Goal: Submit feedback/report problem

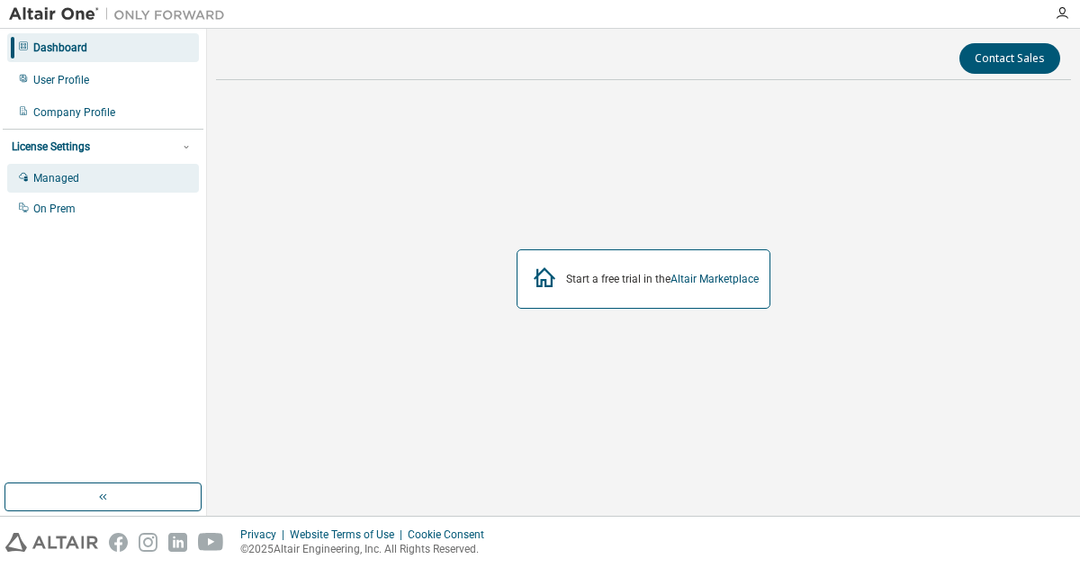
click at [72, 187] on div "Managed" at bounding box center [103, 178] width 192 height 29
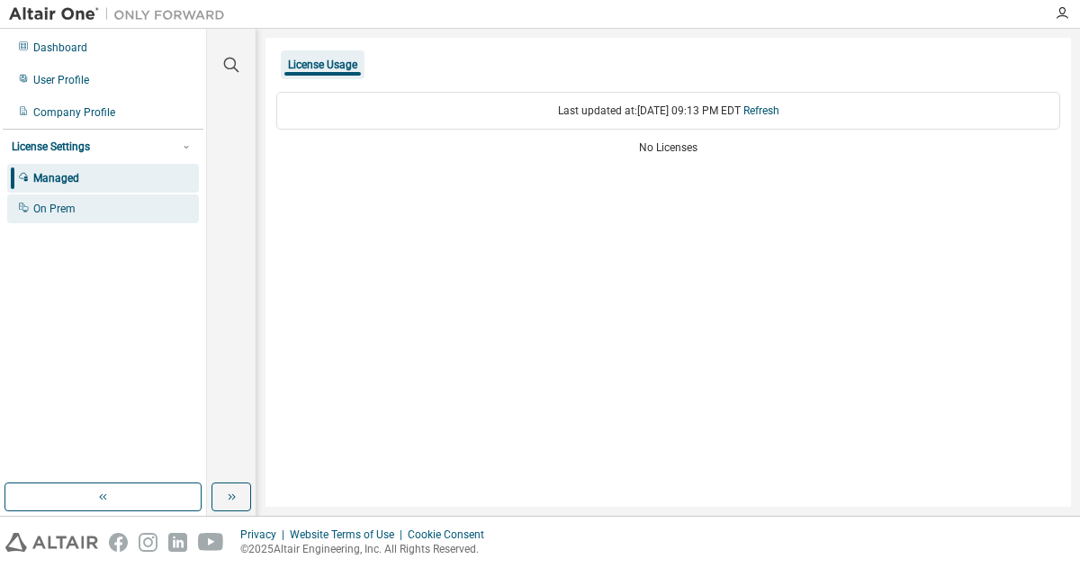
click at [67, 209] on div "On Prem" at bounding box center [54, 209] width 42 height 14
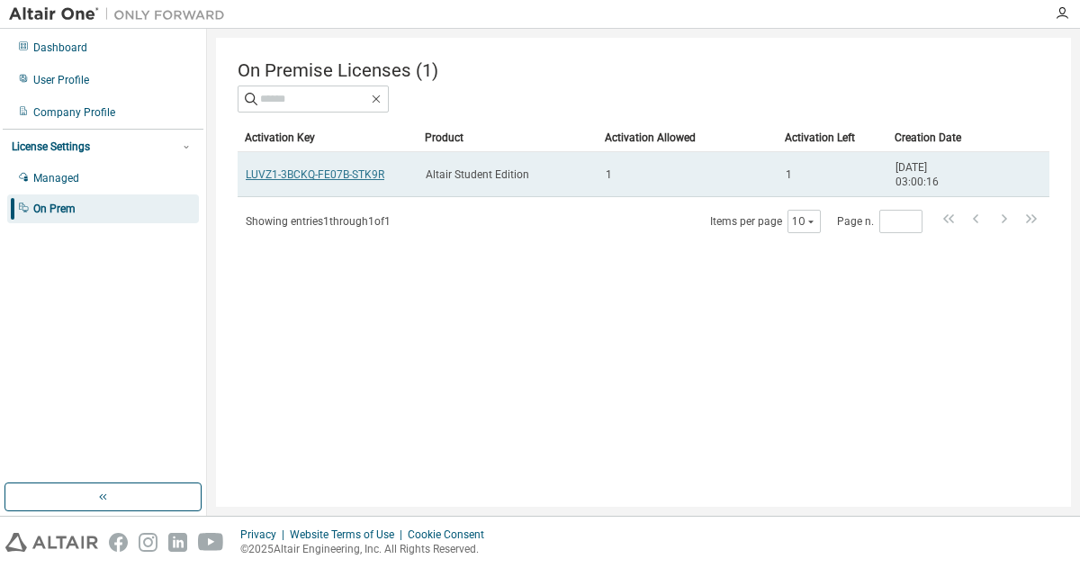
click at [359, 181] on link "LUVZ1-3BCKQ-FE07B-STK9R" at bounding box center [315, 174] width 139 height 13
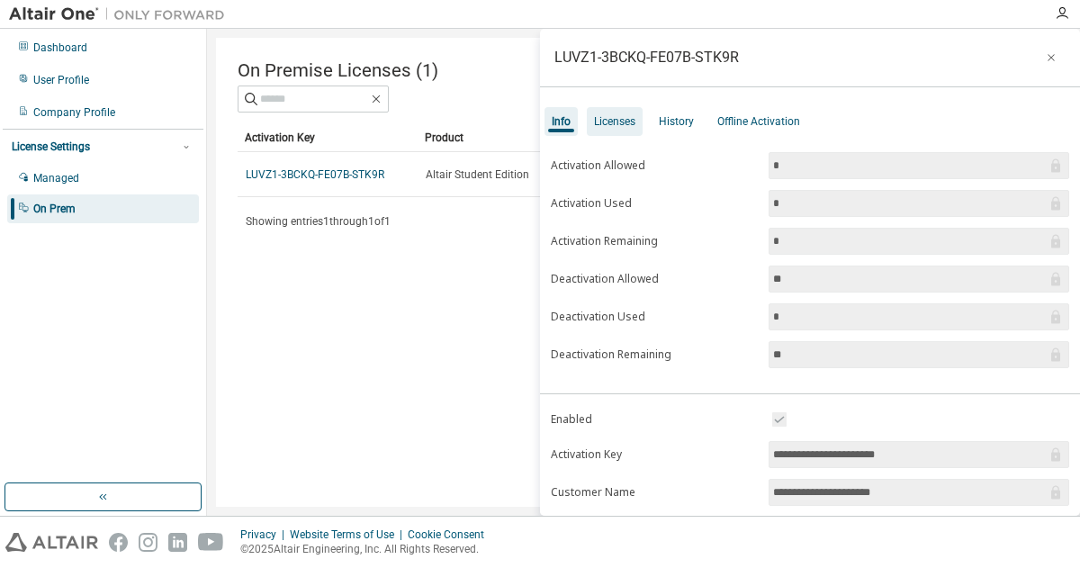
click at [641, 115] on div "Licenses" at bounding box center [615, 121] width 56 height 29
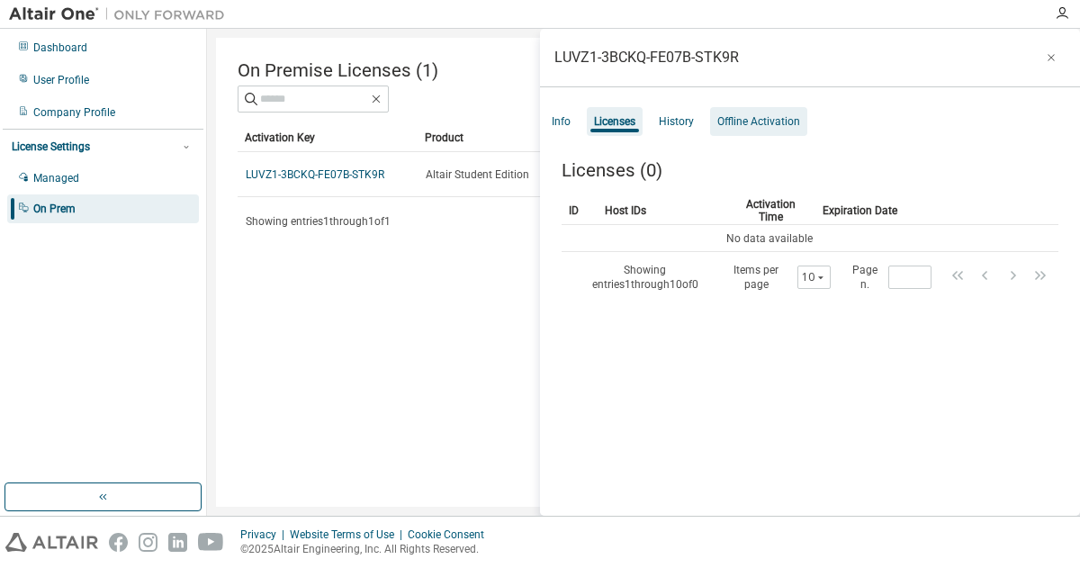
click at [763, 122] on div "Offline Activation" at bounding box center [758, 121] width 83 height 14
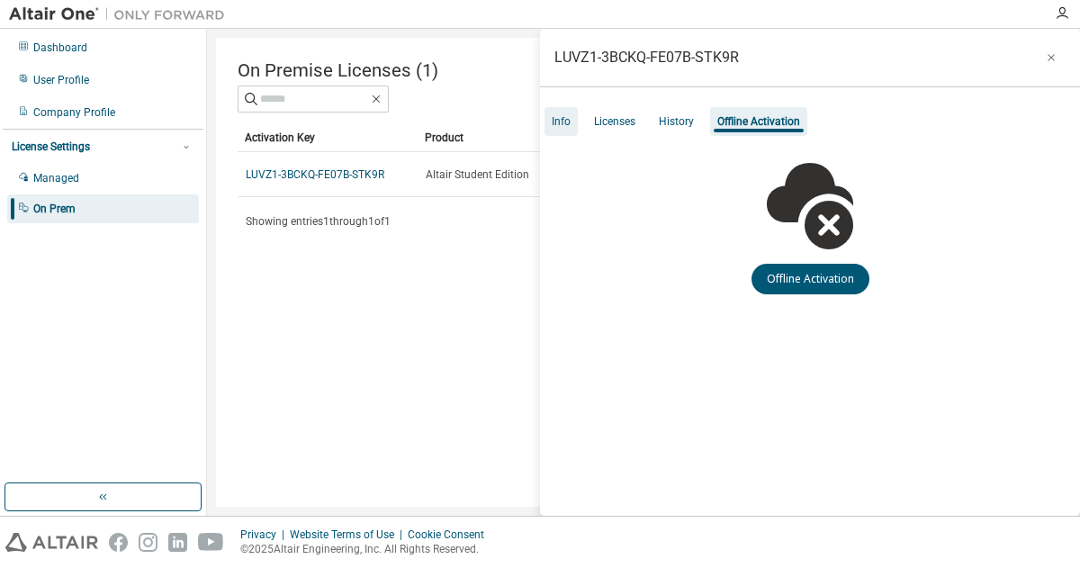
click at [572, 119] on div "Info" at bounding box center [560, 121] width 33 height 29
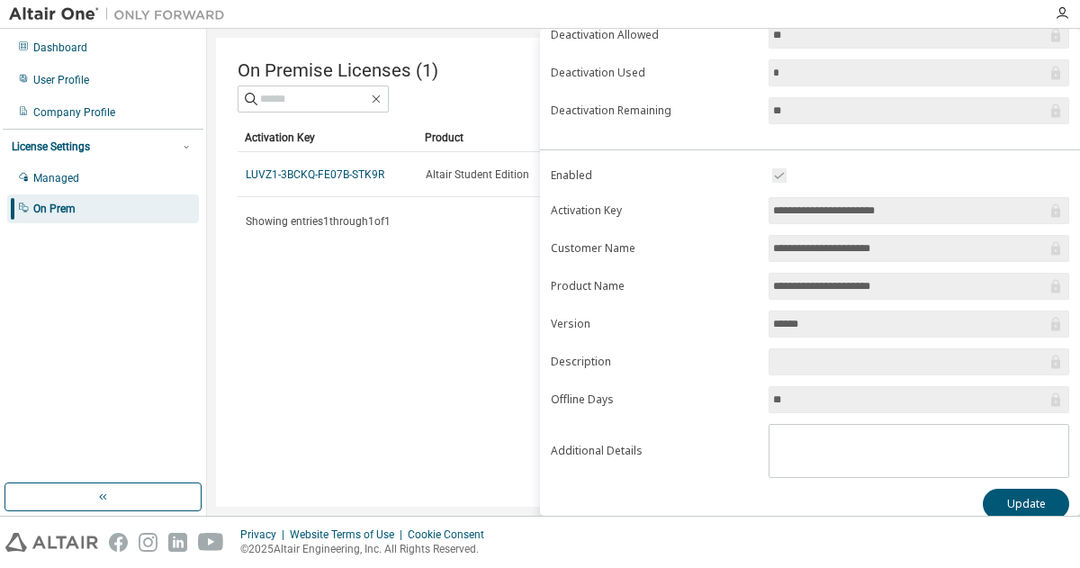
scroll to position [256, 0]
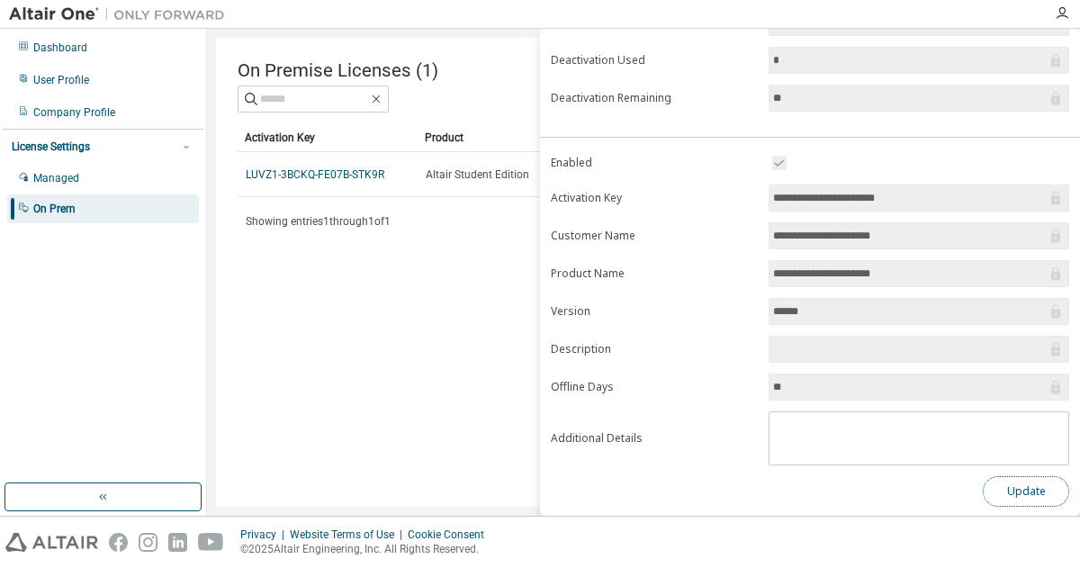
click at [1019, 496] on button "Update" at bounding box center [1026, 491] width 86 height 31
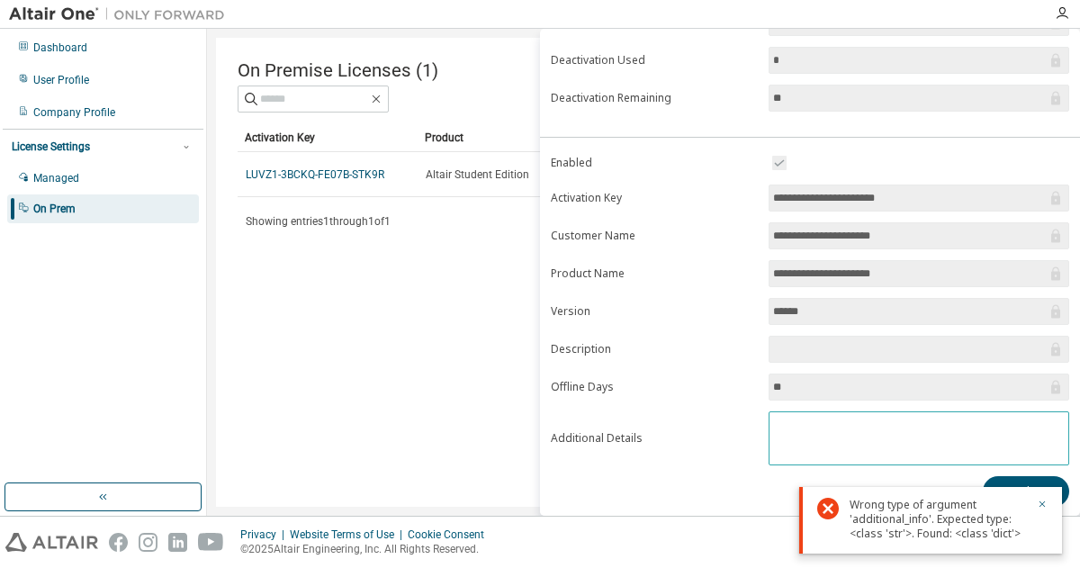
click at [903, 425] on textarea at bounding box center [918, 435] width 299 height 47
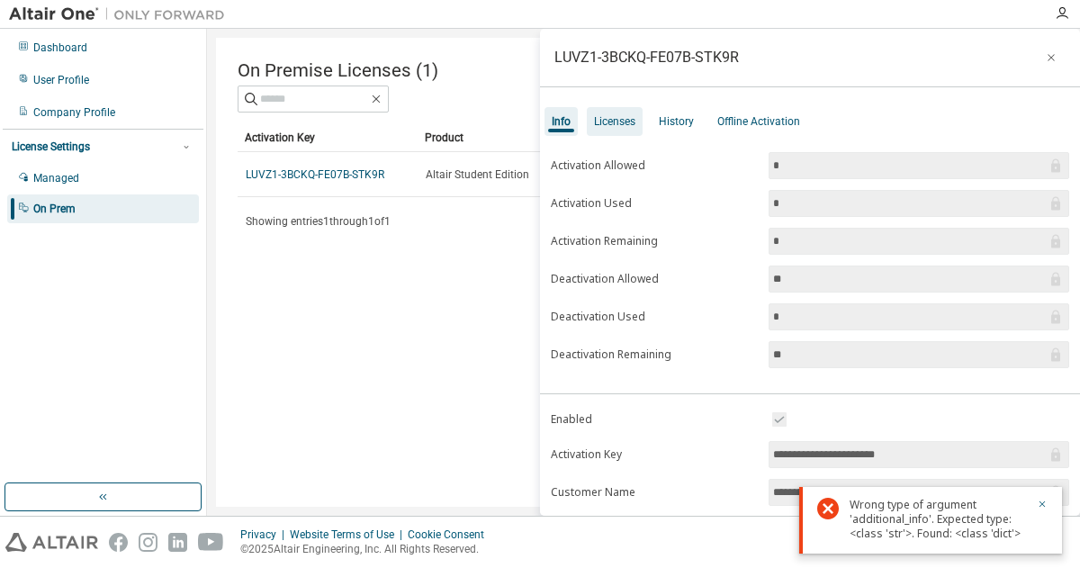
click at [626, 130] on div "Licenses" at bounding box center [615, 121] width 56 height 29
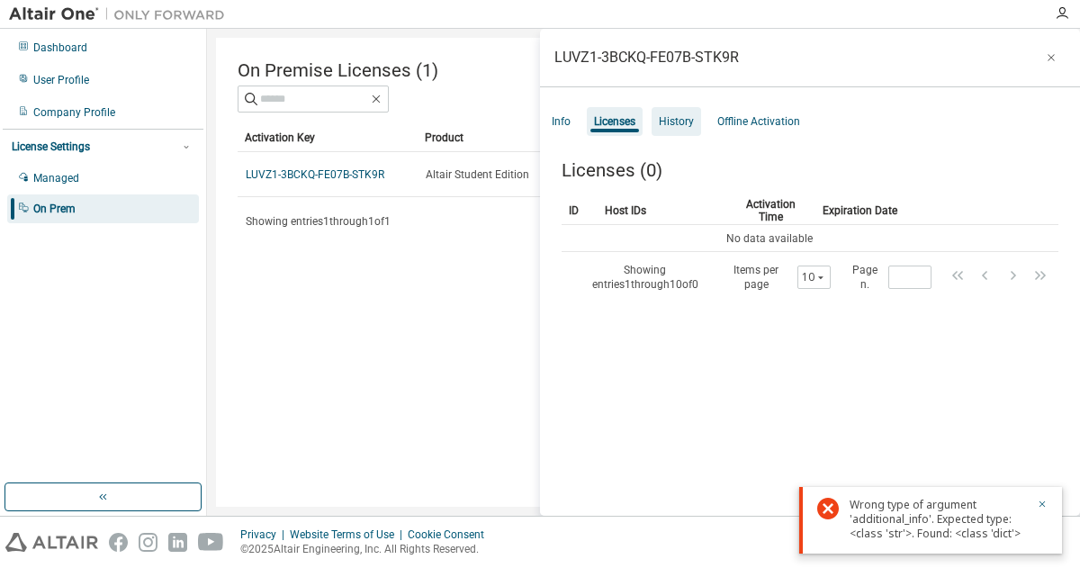
click at [663, 128] on div "History" at bounding box center [676, 121] width 35 height 14
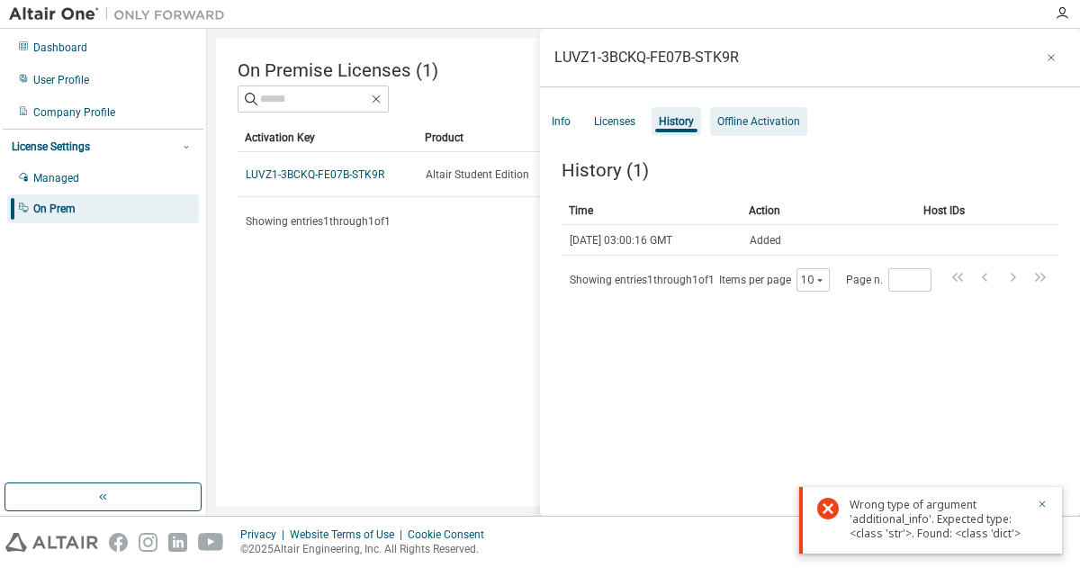
click at [728, 127] on div "Offline Activation" at bounding box center [758, 121] width 83 height 14
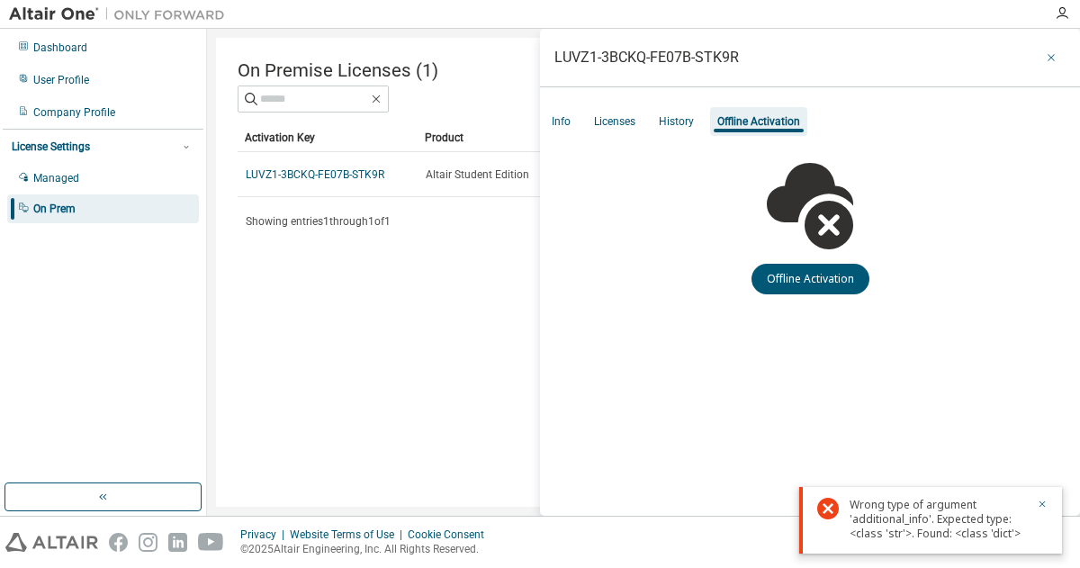
click at [1058, 57] on button "button" at bounding box center [1051, 57] width 29 height 29
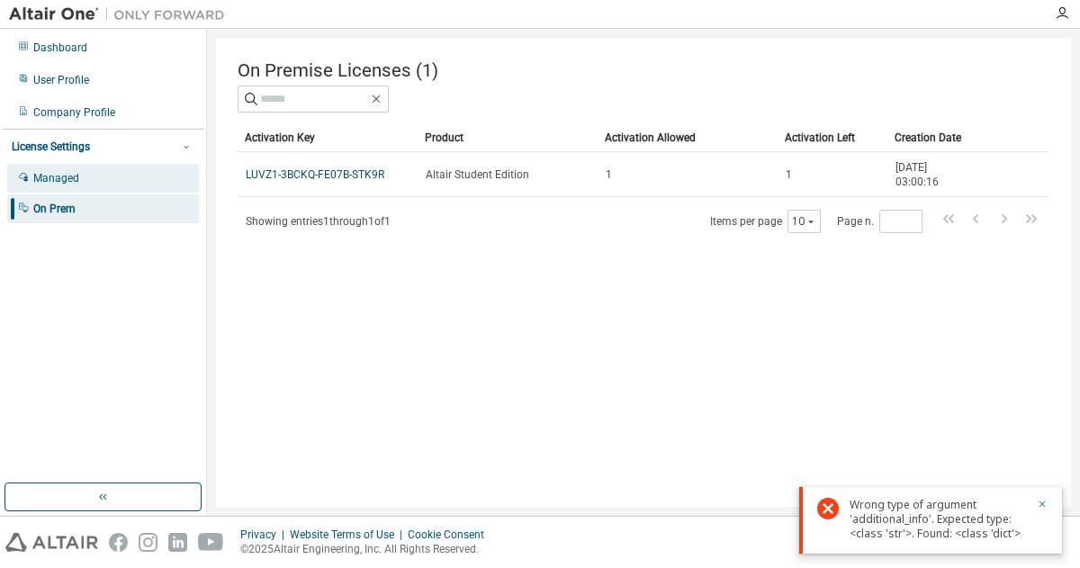
click at [86, 187] on div "Managed" at bounding box center [103, 178] width 192 height 29
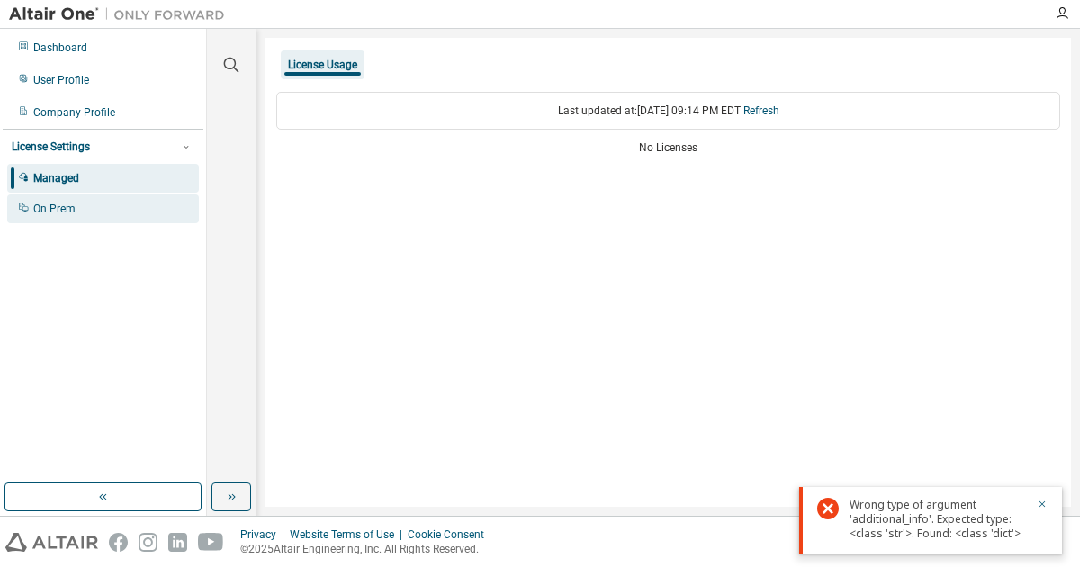
click at [76, 202] on div "On Prem" at bounding box center [103, 208] width 192 height 29
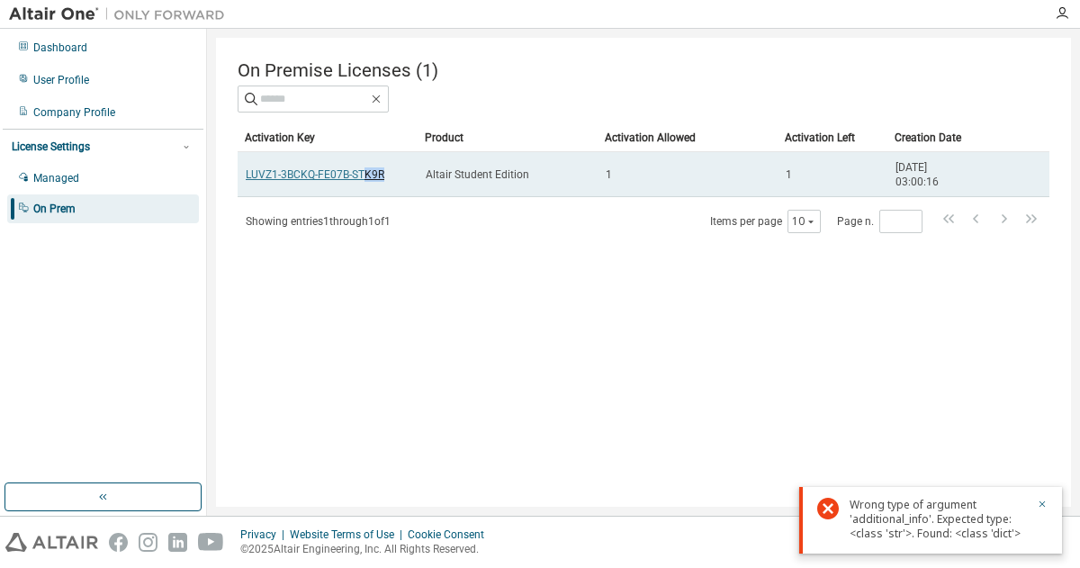
drag, startPoint x: 379, startPoint y: 174, endPoint x: 363, endPoint y: 177, distance: 16.6
click at [363, 177] on link "LUVZ1-3BCKQ-FE07B-STK9R" at bounding box center [315, 174] width 139 height 13
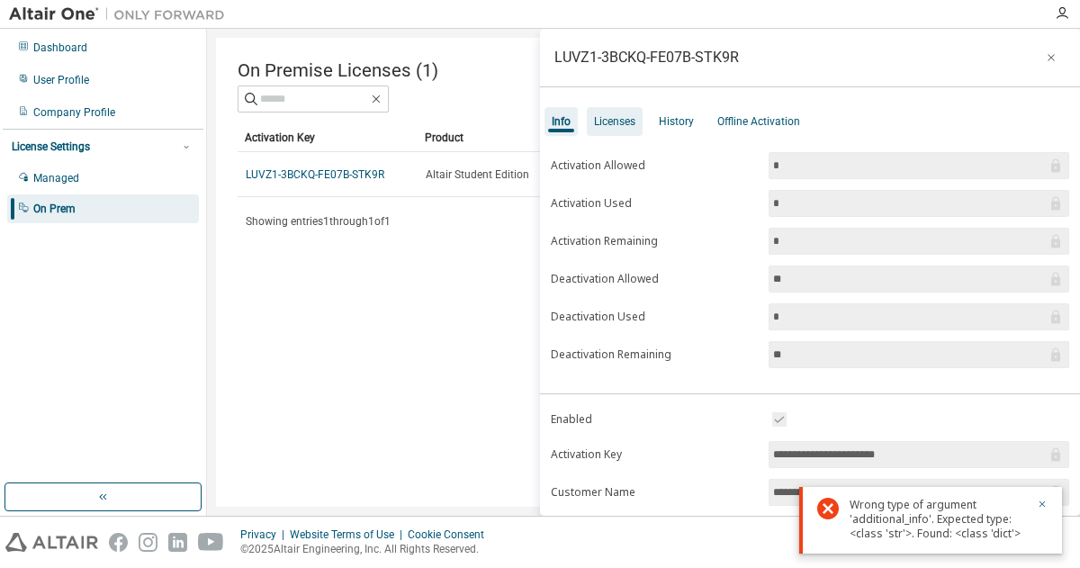
click at [632, 112] on div "Licenses" at bounding box center [615, 121] width 56 height 29
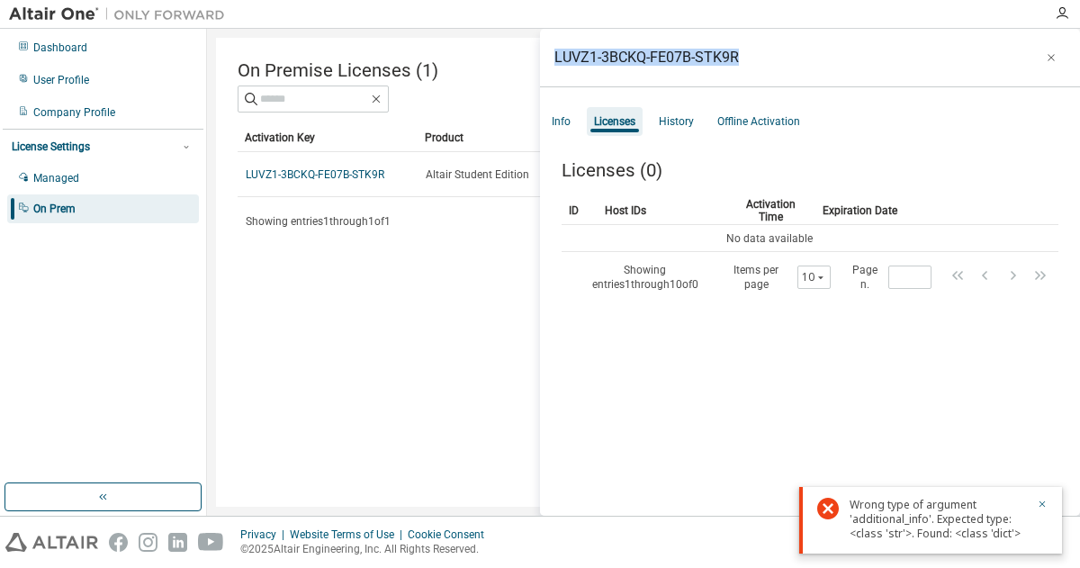
drag, startPoint x: 734, startPoint y: 54, endPoint x: 550, endPoint y: 64, distance: 184.7
click at [550, 64] on div "LUVZ1-3BCKQ-FE07B-STK9R" at bounding box center [810, 58] width 540 height 58
copy div "LUVZ1-3BCKQ-FE07B-STK9R"
click at [475, 408] on div "On Premise Licenses (1) Clear Load Save Save As Field Operator Value Select fil…" at bounding box center [643, 272] width 855 height 469
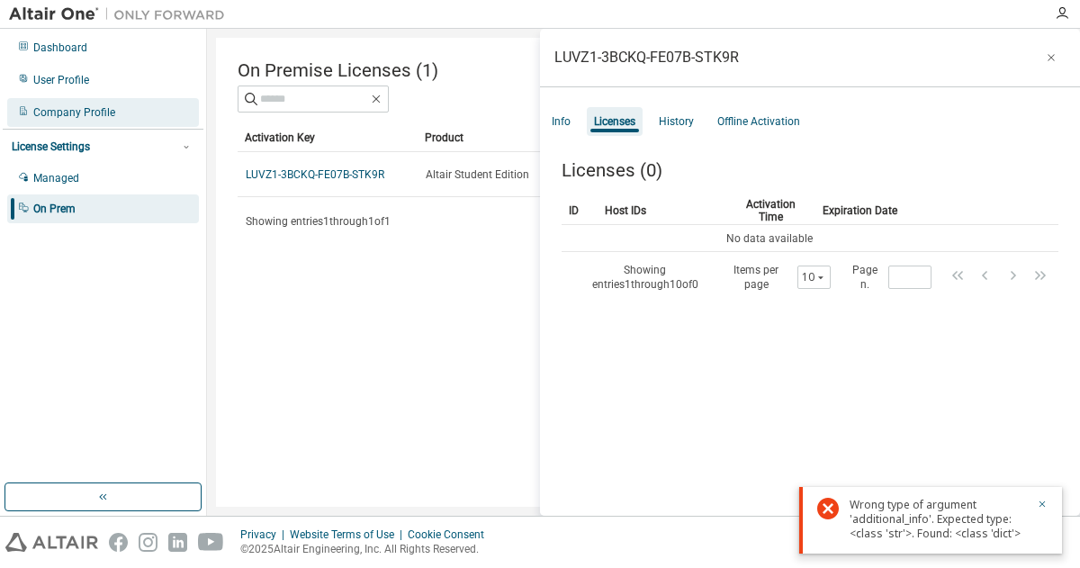
click at [73, 103] on div "Company Profile" at bounding box center [103, 112] width 192 height 29
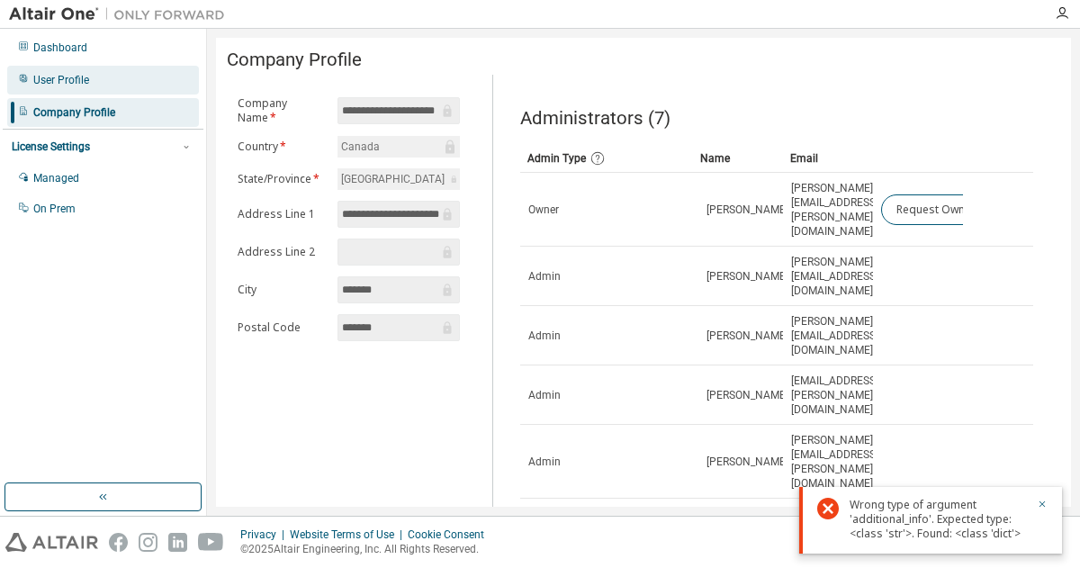
click at [117, 85] on div "User Profile" at bounding box center [103, 80] width 192 height 29
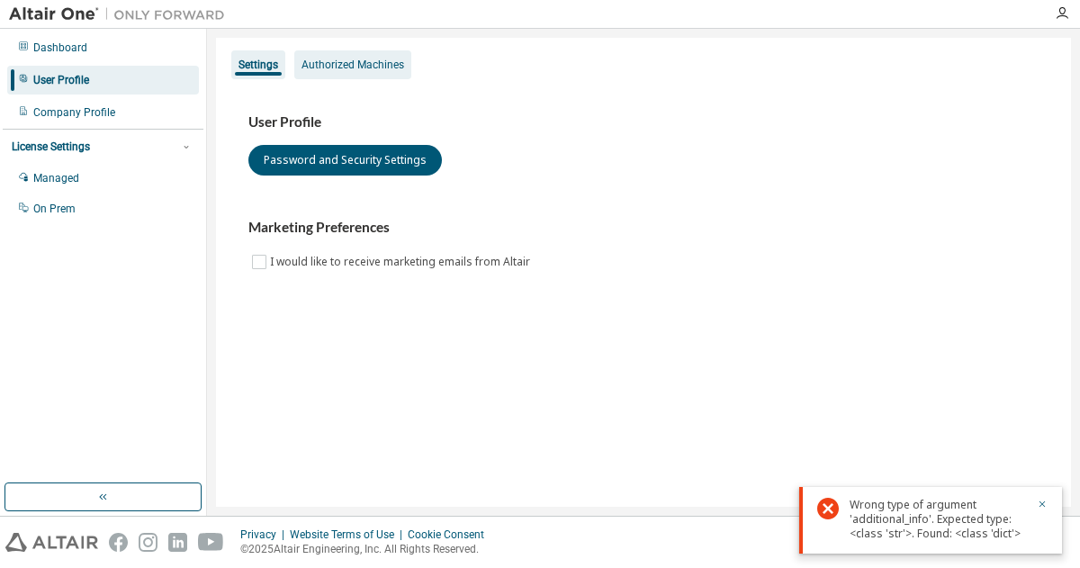
click at [314, 64] on div "Authorized Machines" at bounding box center [352, 65] width 103 height 14
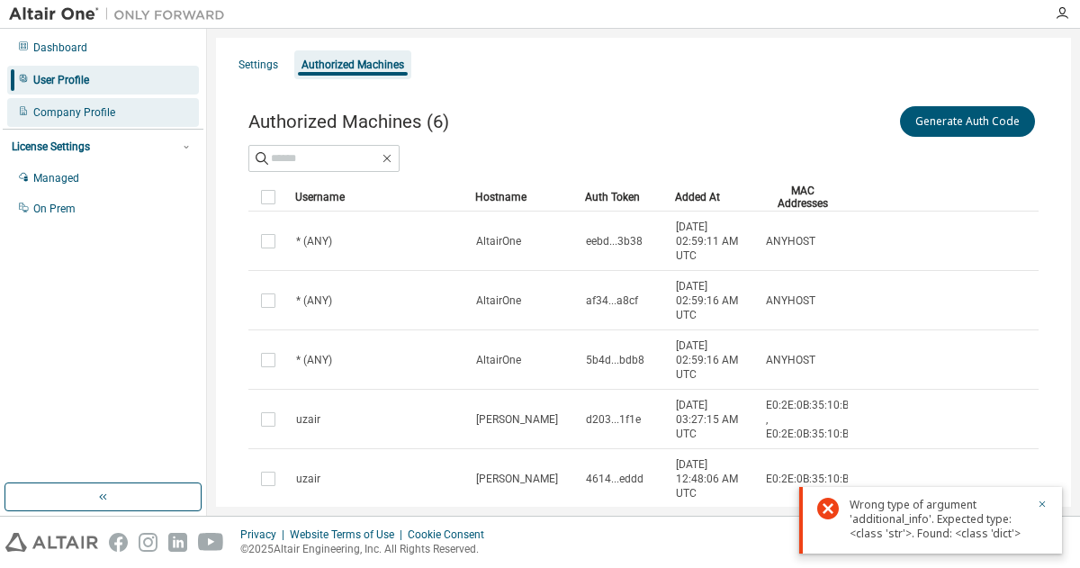
click at [92, 122] on div "Company Profile" at bounding box center [103, 112] width 192 height 29
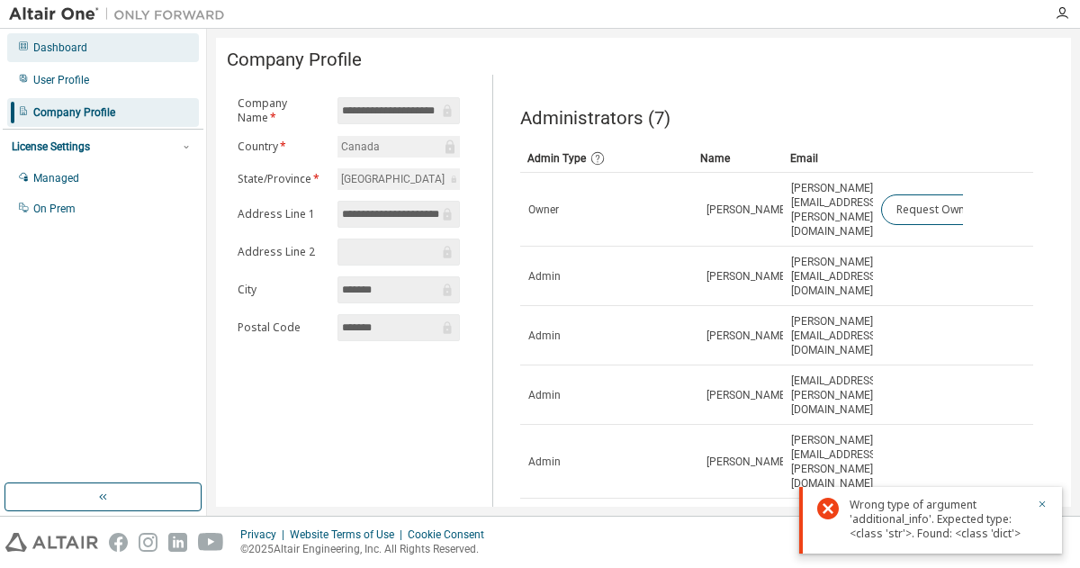
click at [75, 58] on div "Dashboard" at bounding box center [103, 47] width 192 height 29
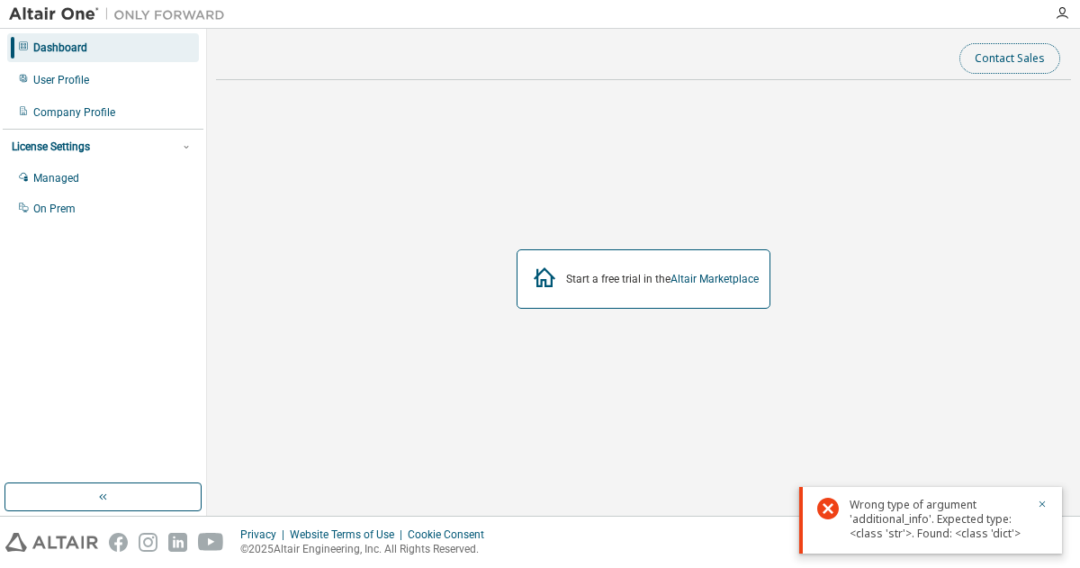
click at [975, 65] on button "Contact Sales" at bounding box center [1009, 58] width 101 height 31
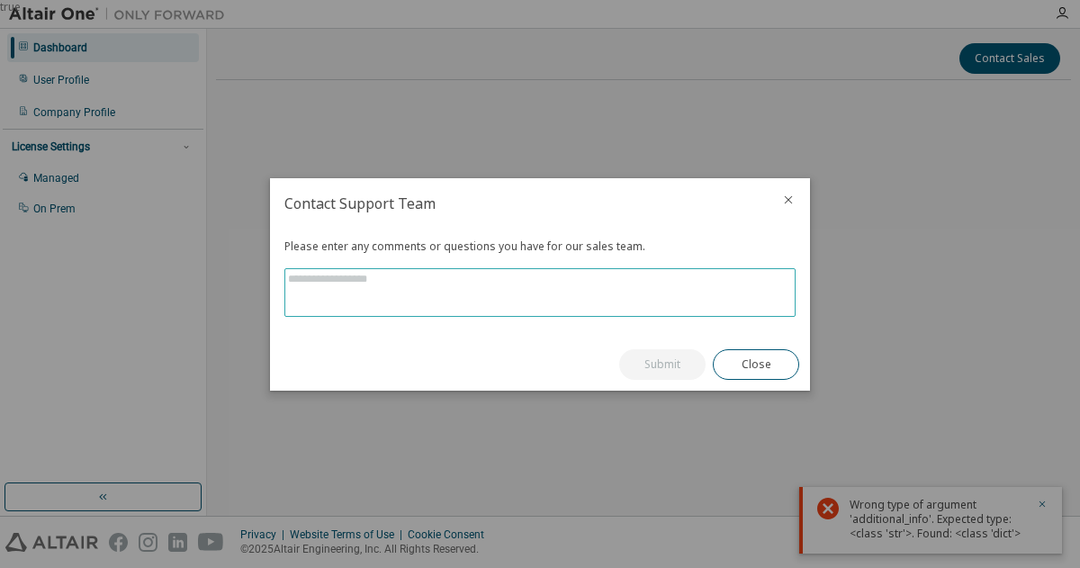
click at [388, 294] on textarea at bounding box center [539, 292] width 509 height 47
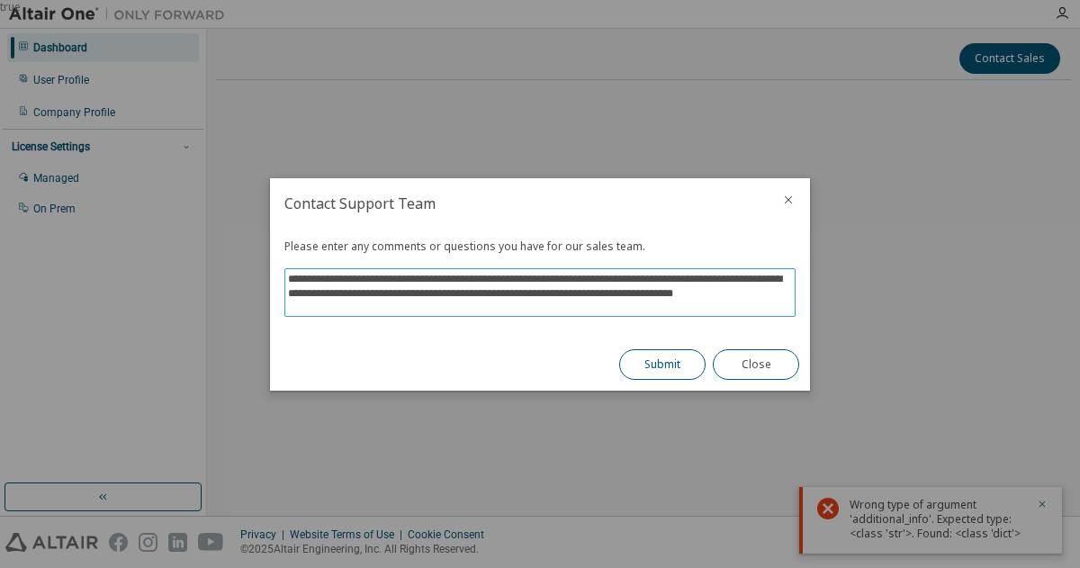
type textarea "**********"
click at [669, 368] on button "Submit" at bounding box center [662, 364] width 86 height 31
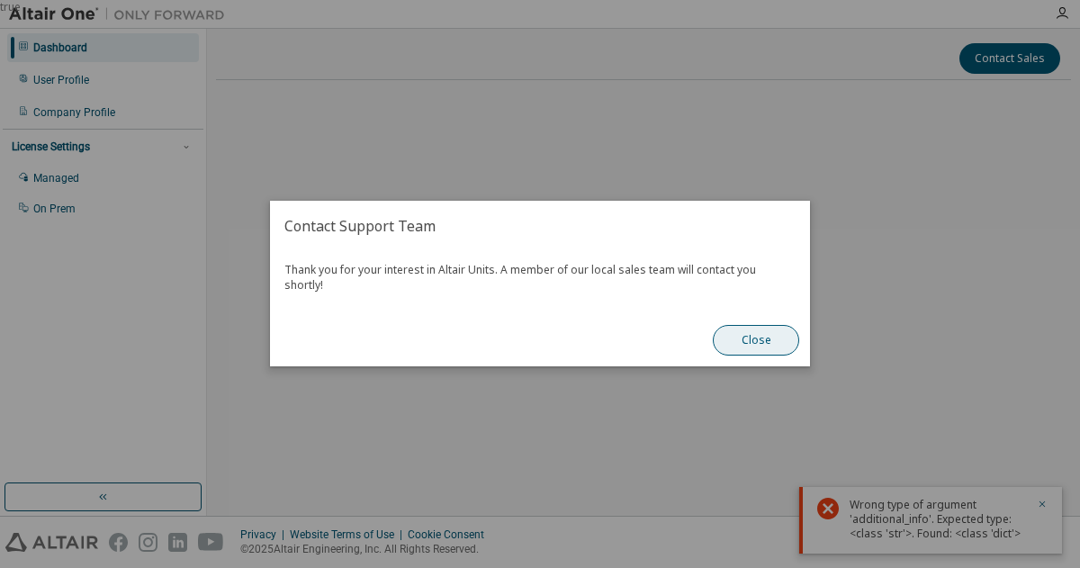
click at [759, 336] on button "Close" at bounding box center [756, 341] width 86 height 31
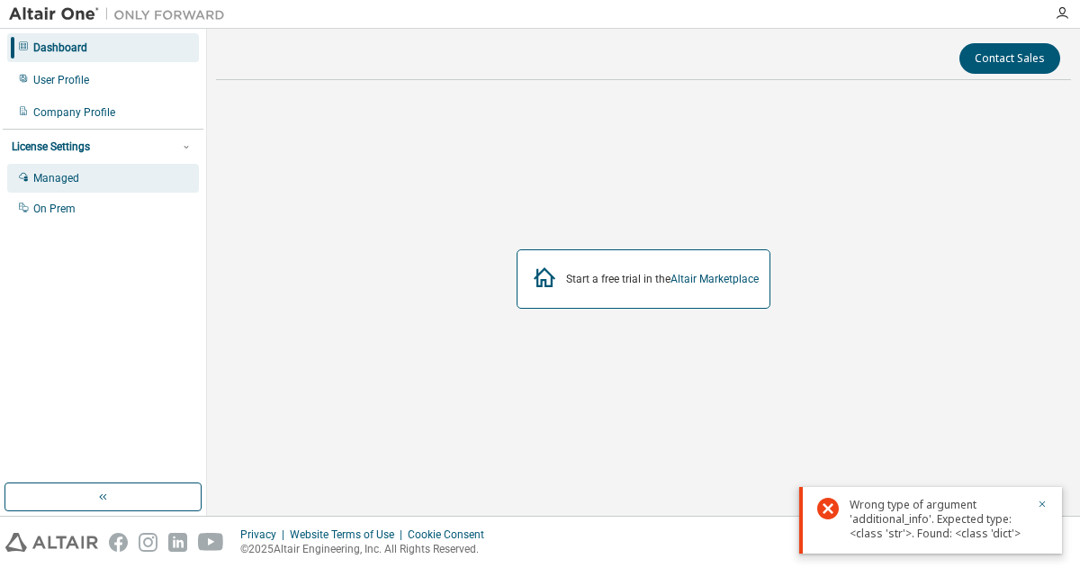
click at [43, 182] on div "Managed" at bounding box center [56, 178] width 46 height 14
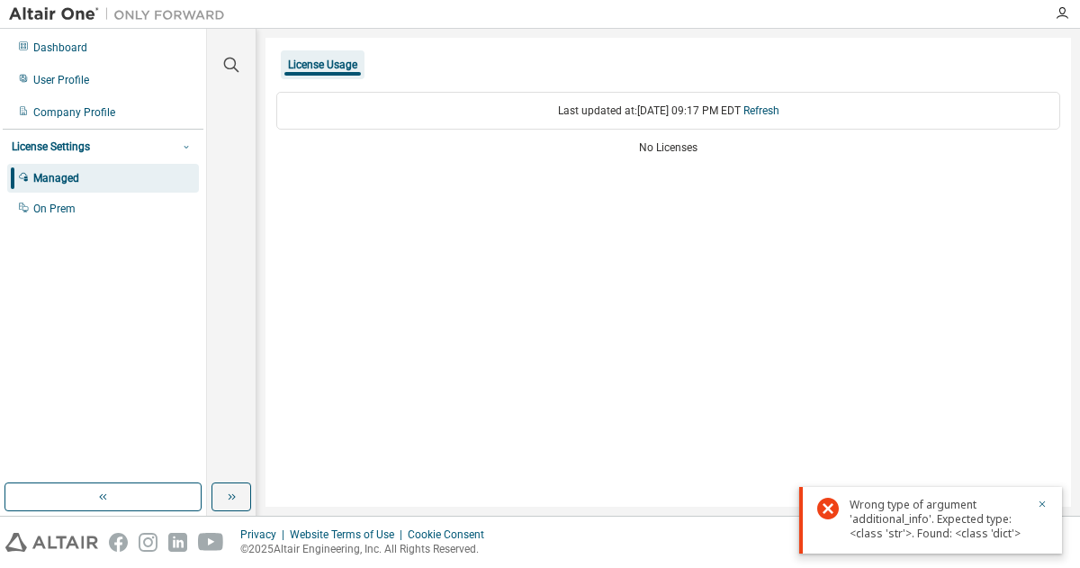
click at [189, 141] on icon "button" at bounding box center [186, 146] width 11 height 11
click at [87, 208] on div "On Prem" at bounding box center [103, 208] width 192 height 29
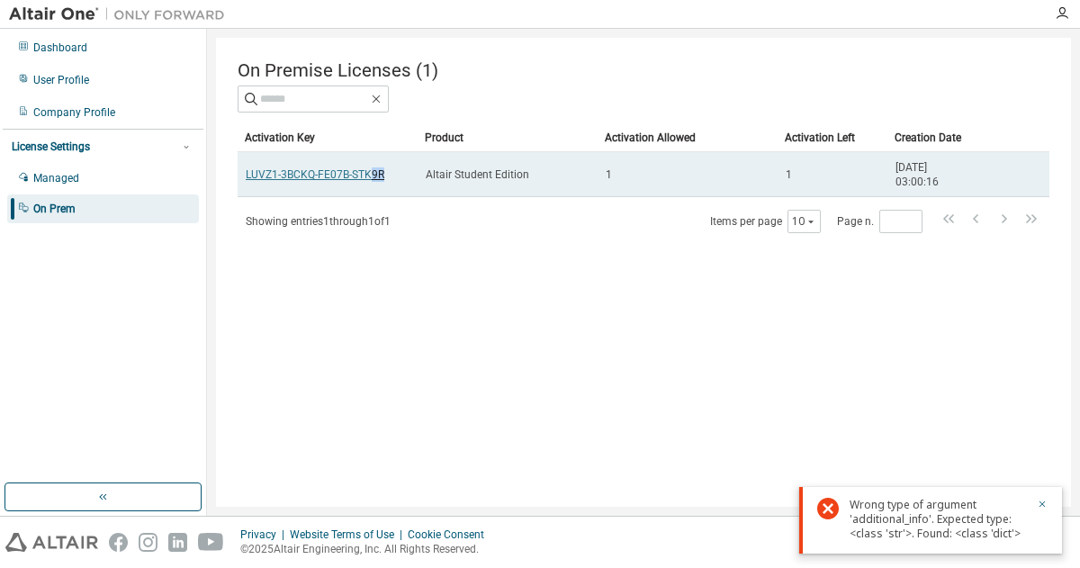
drag, startPoint x: 380, startPoint y: 175, endPoint x: 368, endPoint y: 172, distance: 12.0
click at [368, 172] on link "LUVZ1-3BCKQ-FE07B-STK9R" at bounding box center [315, 174] width 139 height 13
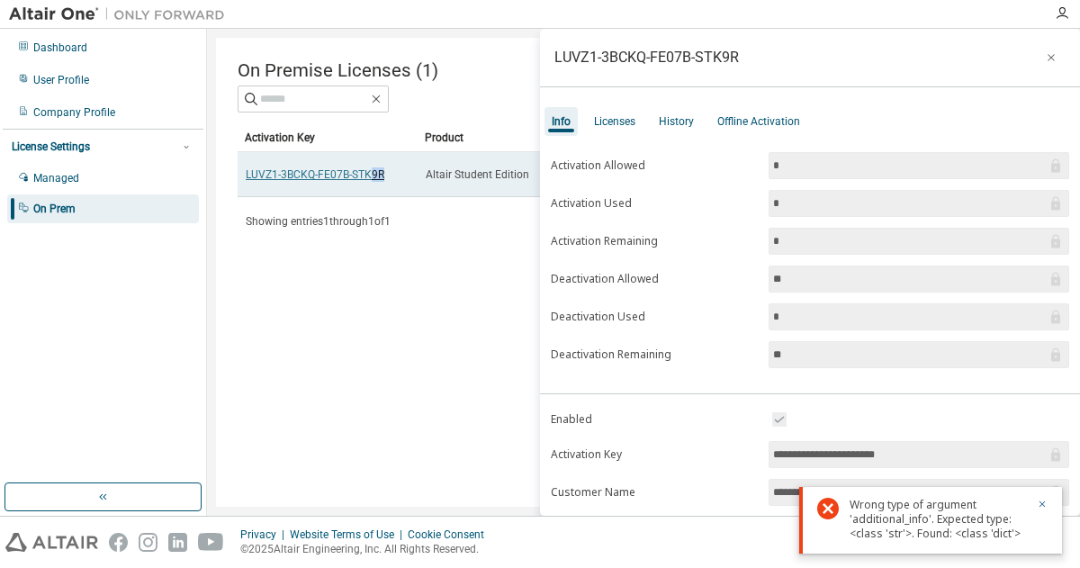
click at [368, 172] on link "LUVZ1-3BCKQ-FE07B-STK9R" at bounding box center [315, 174] width 139 height 13
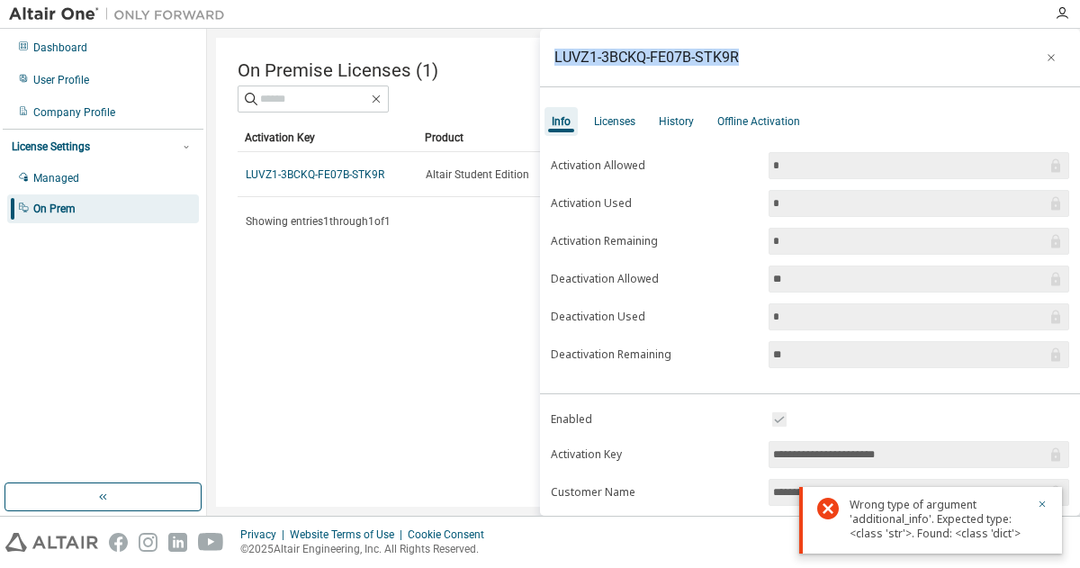
drag, startPoint x: 733, startPoint y: 55, endPoint x: 553, endPoint y: 56, distance: 180.0
click at [553, 56] on div "LUVZ1-3BCKQ-FE07B-STK9R" at bounding box center [810, 58] width 540 height 58
copy div "LUVZ1-3BCKQ-FE07B-STK9R"
